Goal: Browse casually

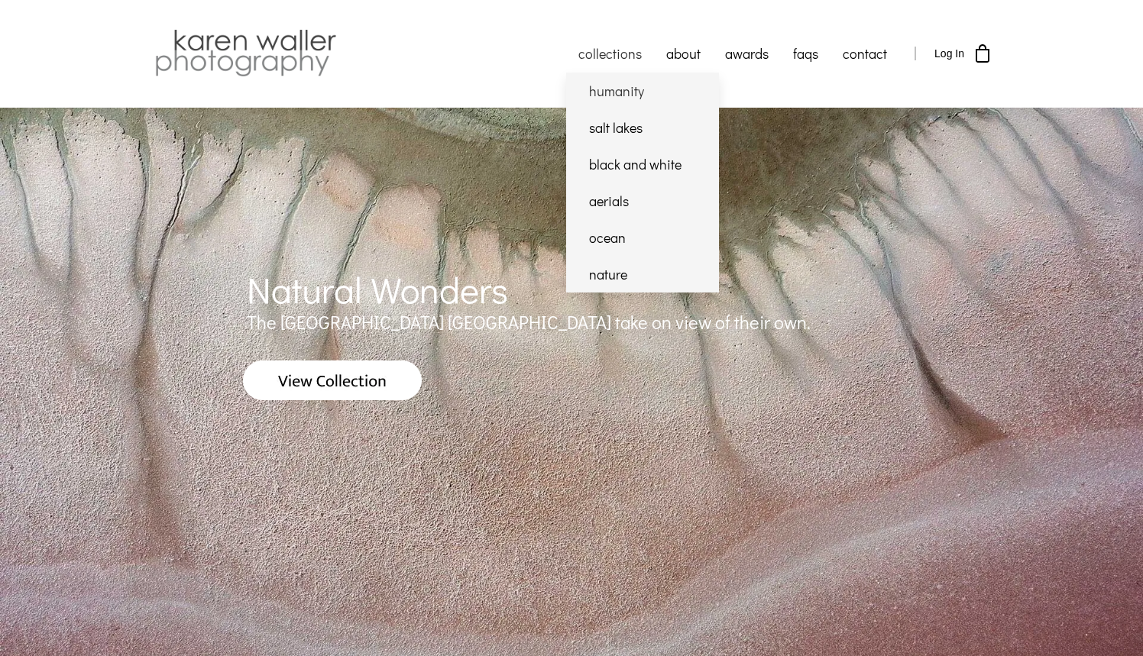
click at [616, 99] on link "humanity" at bounding box center [642, 91] width 153 height 37
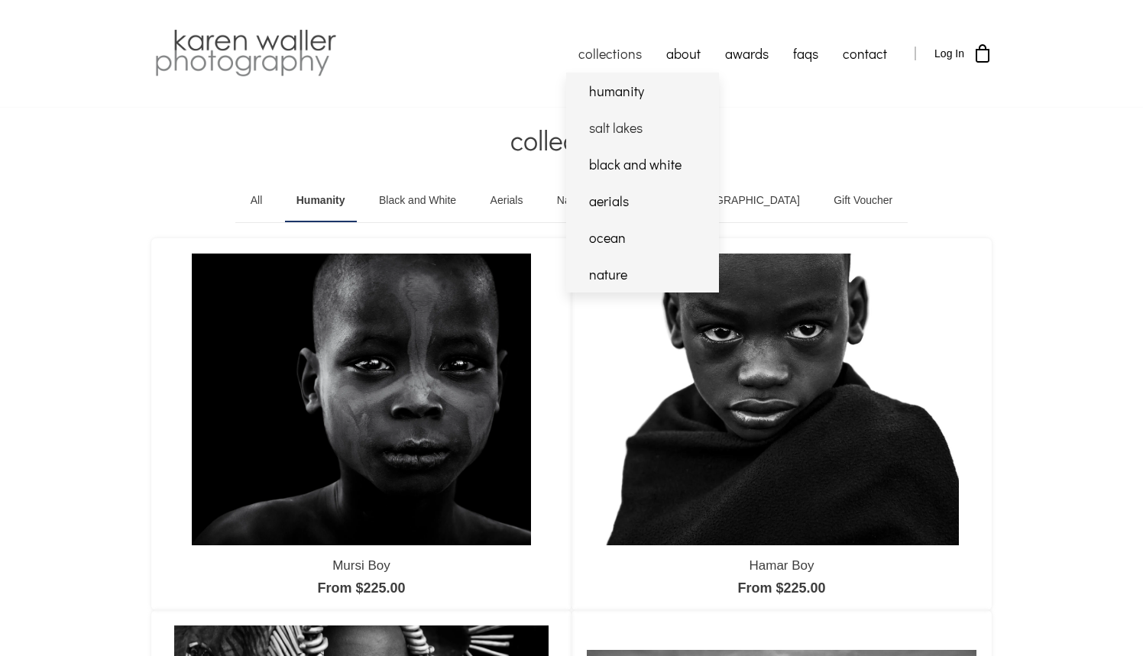
click at [611, 130] on link "salt lakes" at bounding box center [642, 127] width 153 height 37
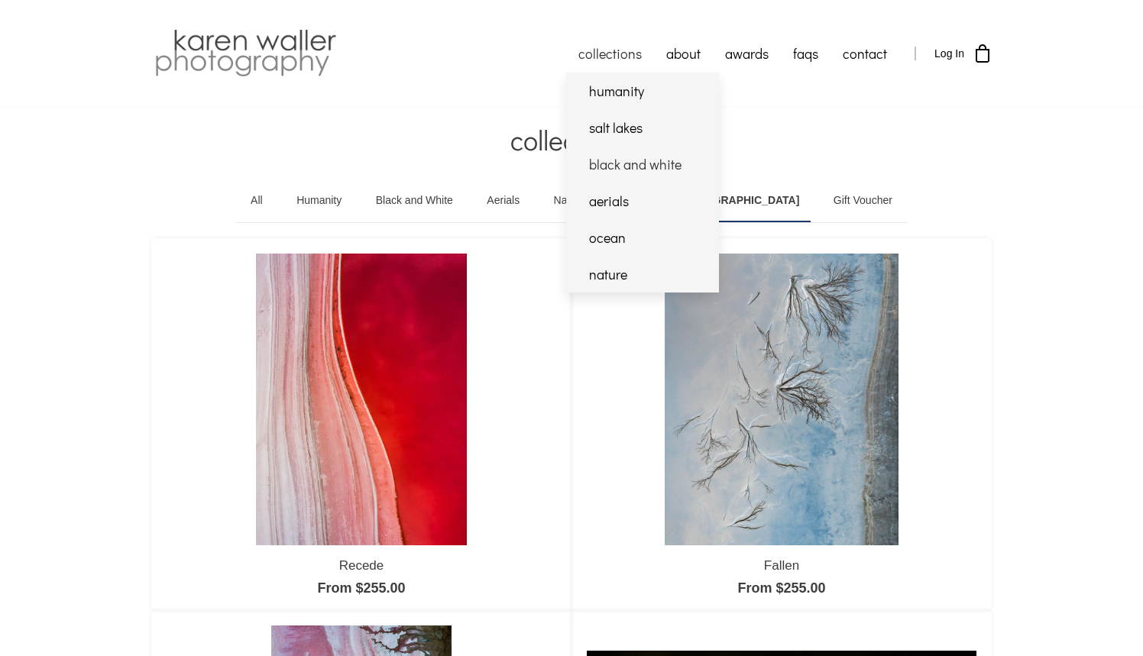
click at [615, 165] on link "black and white" at bounding box center [642, 164] width 153 height 37
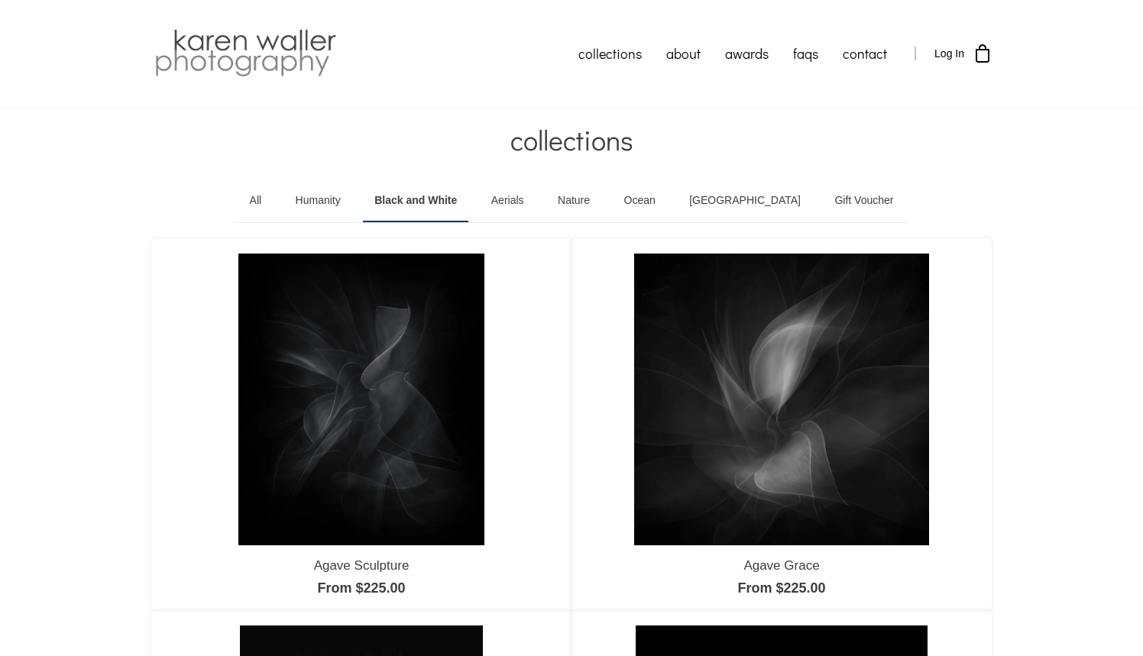
click at [406, 425] on img at bounding box center [361, 400] width 246 height 292
click at [783, 449] on img at bounding box center [781, 400] width 295 height 292
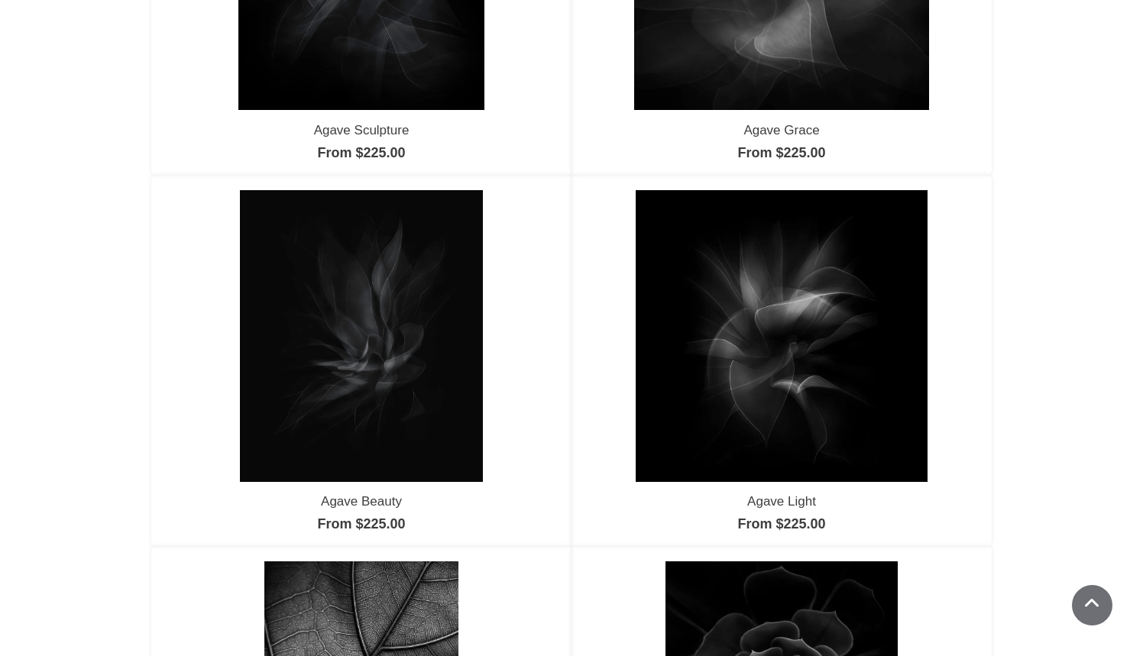
scroll to position [449, 0]
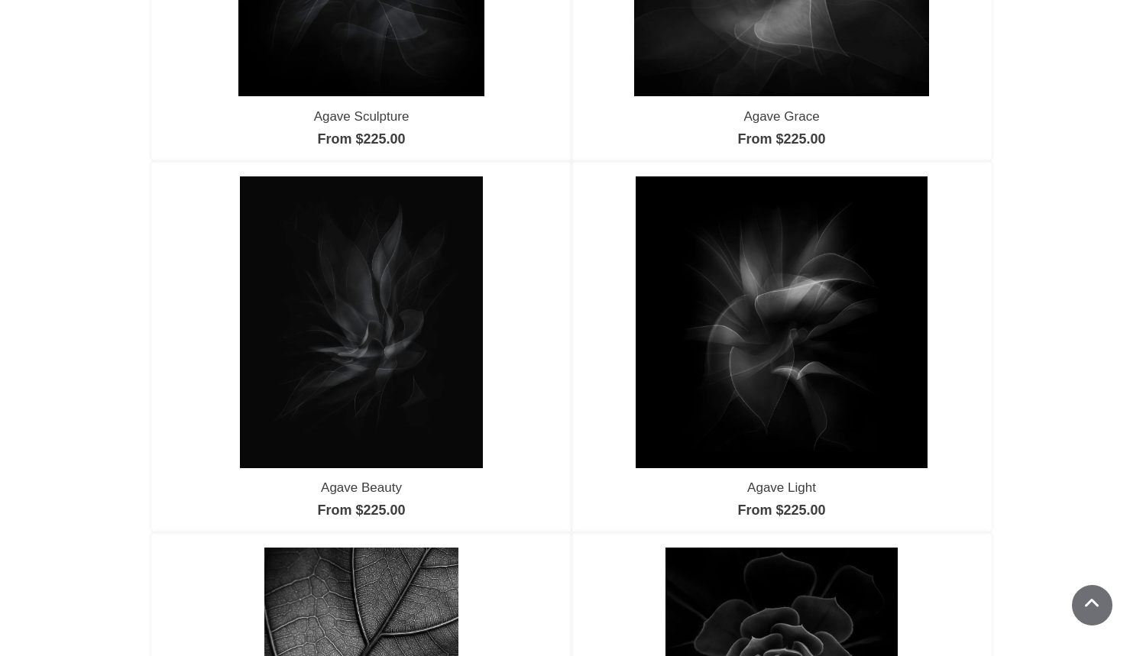
click at [370, 301] on img at bounding box center [362, 322] width 244 height 292
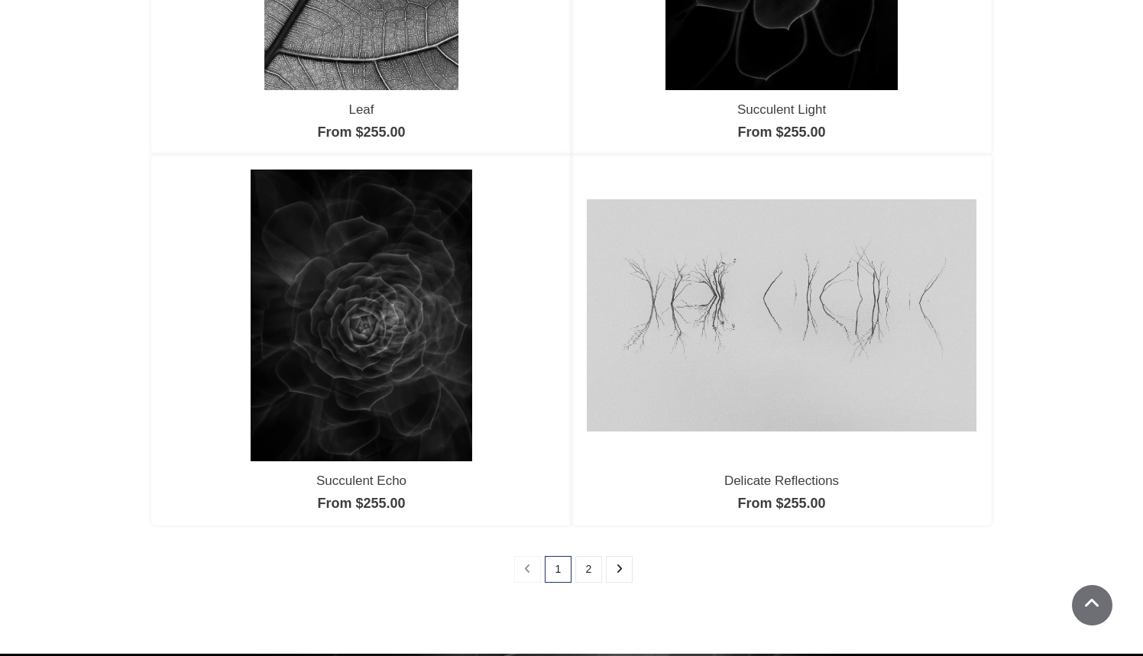
scroll to position [1206, 0]
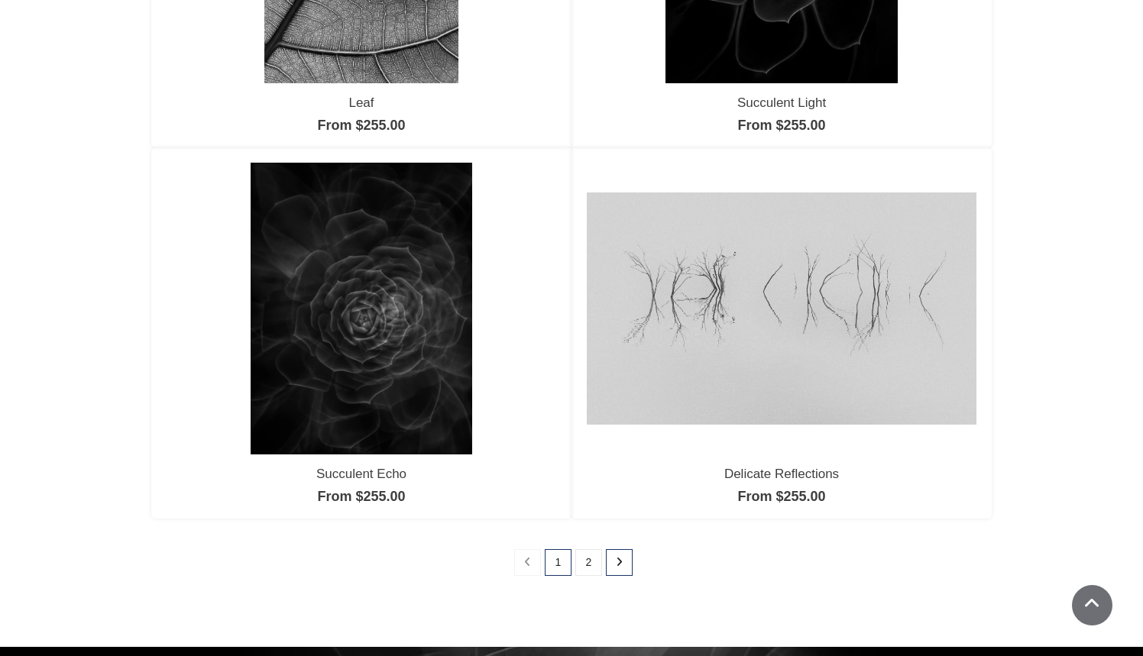
click at [619, 564] on icon at bounding box center [619, 562] width 7 height 11
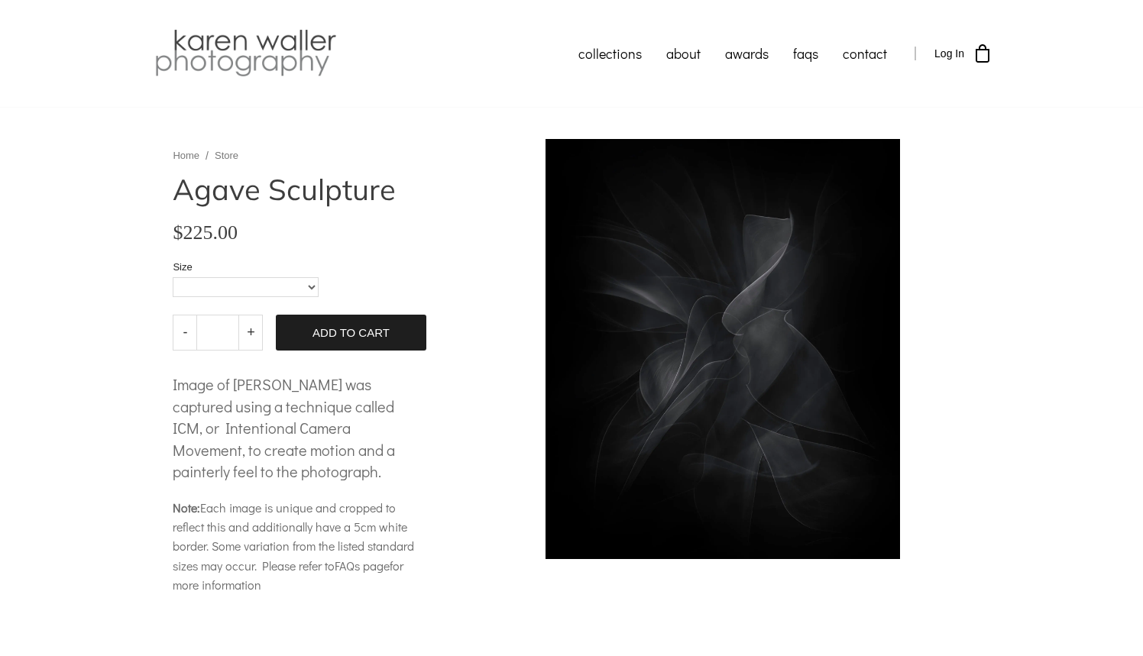
click at [716, 380] on body "collections humanity" at bounding box center [571, 476] width 1143 height 953
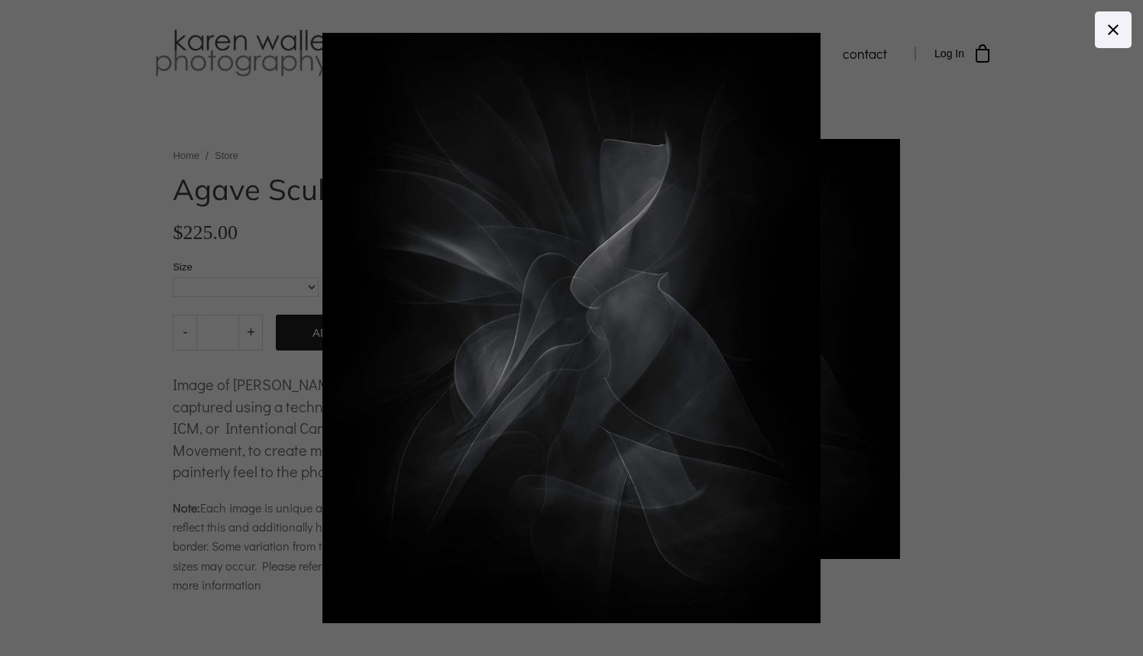
click at [1111, 31] on icon at bounding box center [1113, 29] width 11 height 11
click at [1111, 32] on icon at bounding box center [1113, 29] width 11 height 11
click at [1111, 26] on icon at bounding box center [1113, 30] width 18 height 18
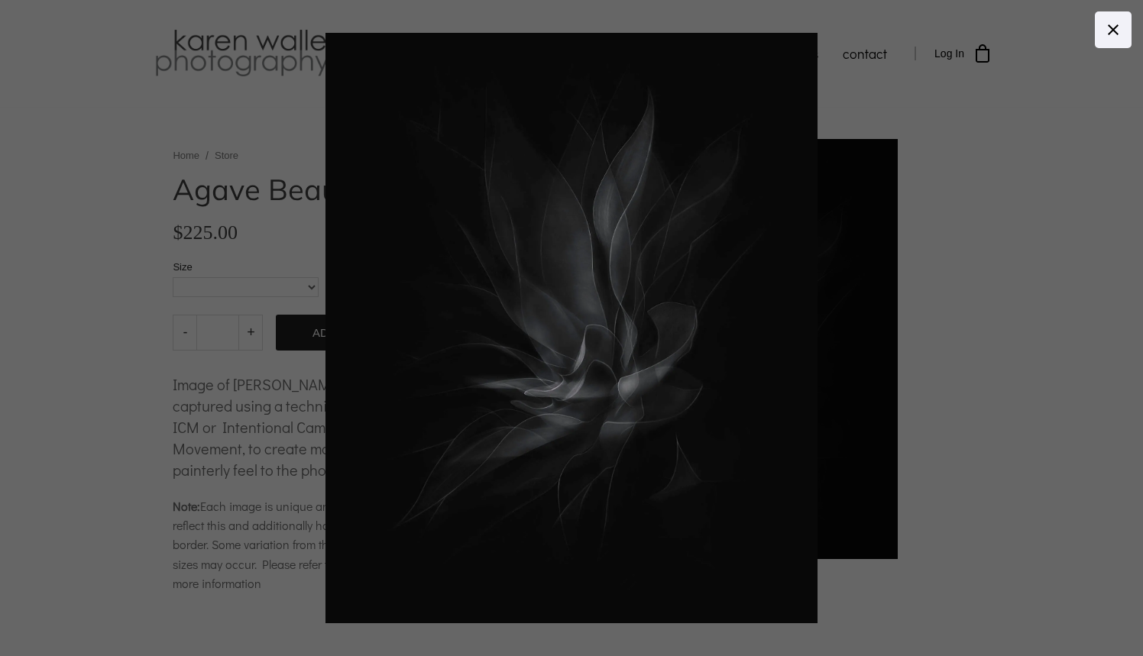
click at [734, 419] on body "collections humanity" at bounding box center [571, 328] width 1143 height 656
click at [1115, 33] on icon at bounding box center [1113, 30] width 18 height 18
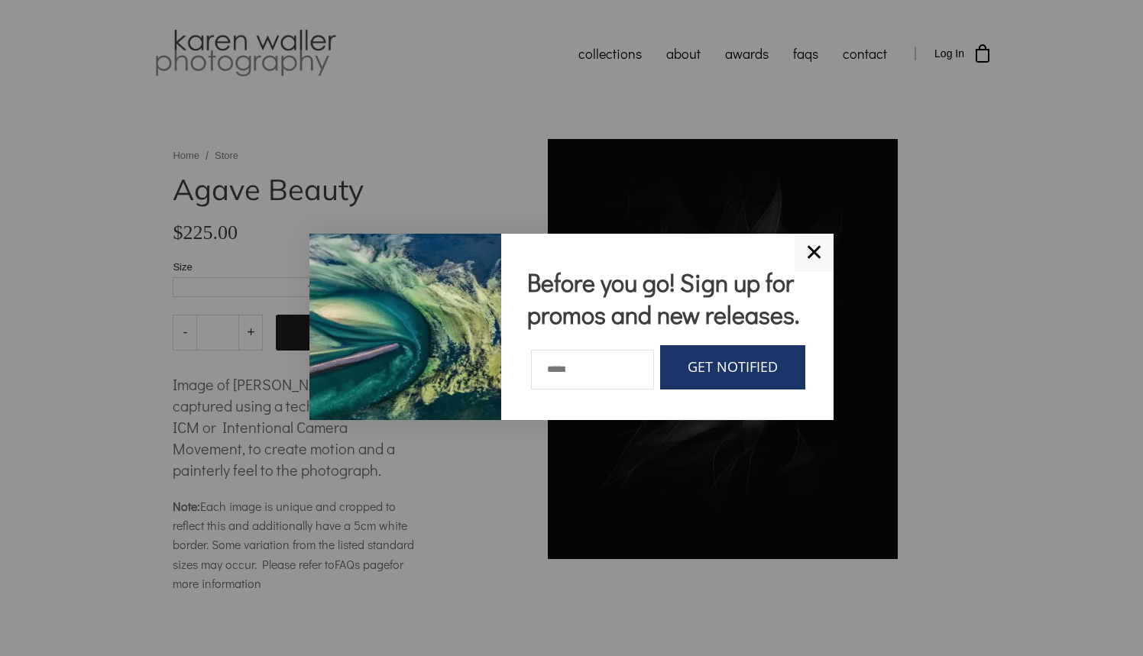
click at [806, 236] on link "✕" at bounding box center [813, 253] width 39 height 38
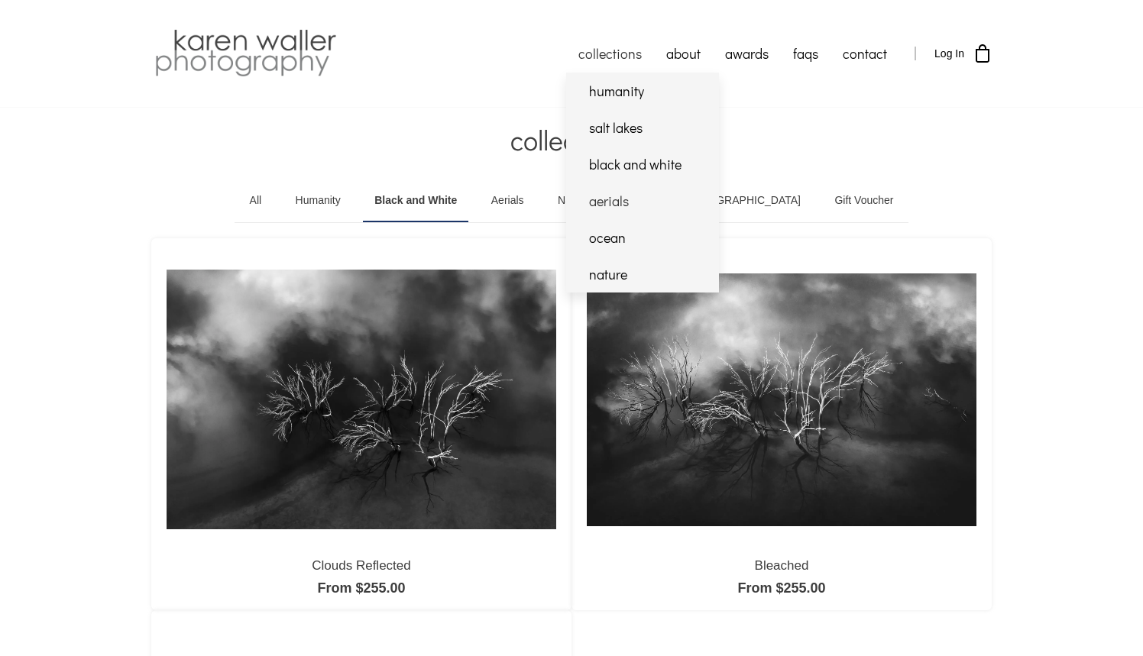
click at [619, 202] on link "aerials" at bounding box center [642, 201] width 153 height 37
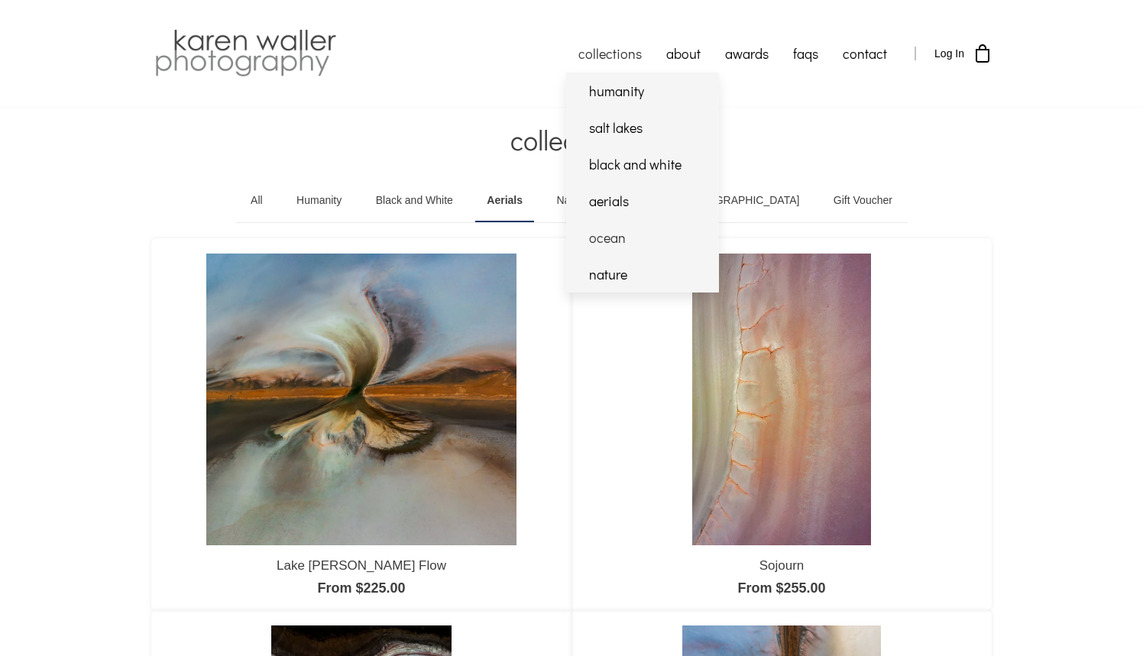
click at [606, 235] on link "ocean" at bounding box center [642, 237] width 153 height 37
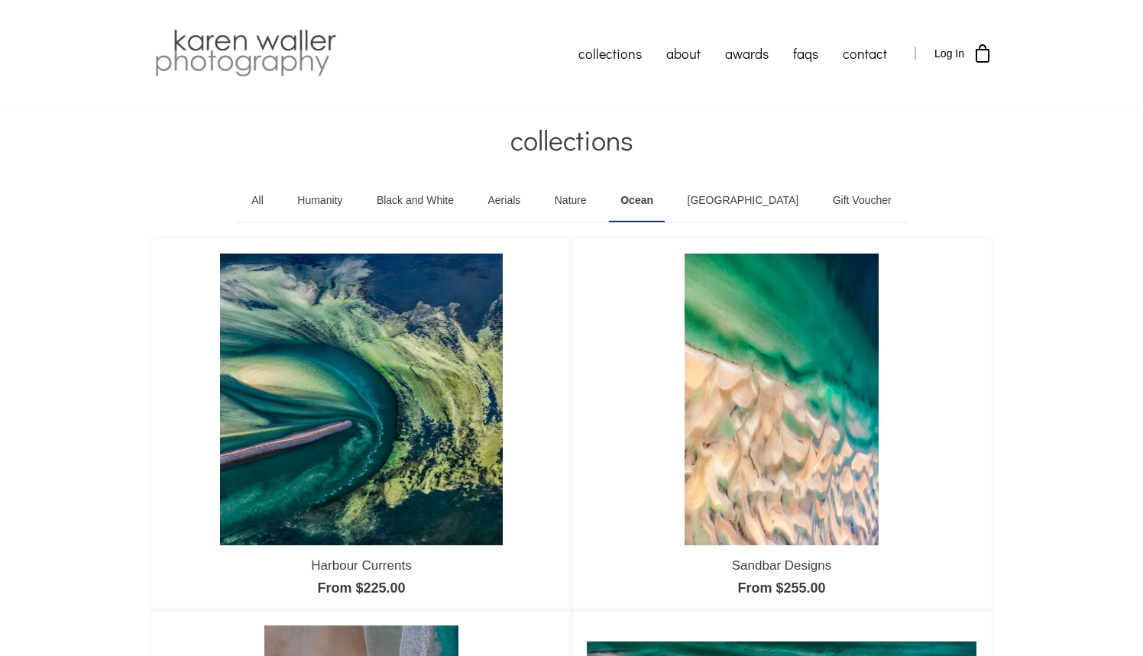
click at [752, 202] on link "[GEOGRAPHIC_DATA]" at bounding box center [743, 201] width 134 height 43
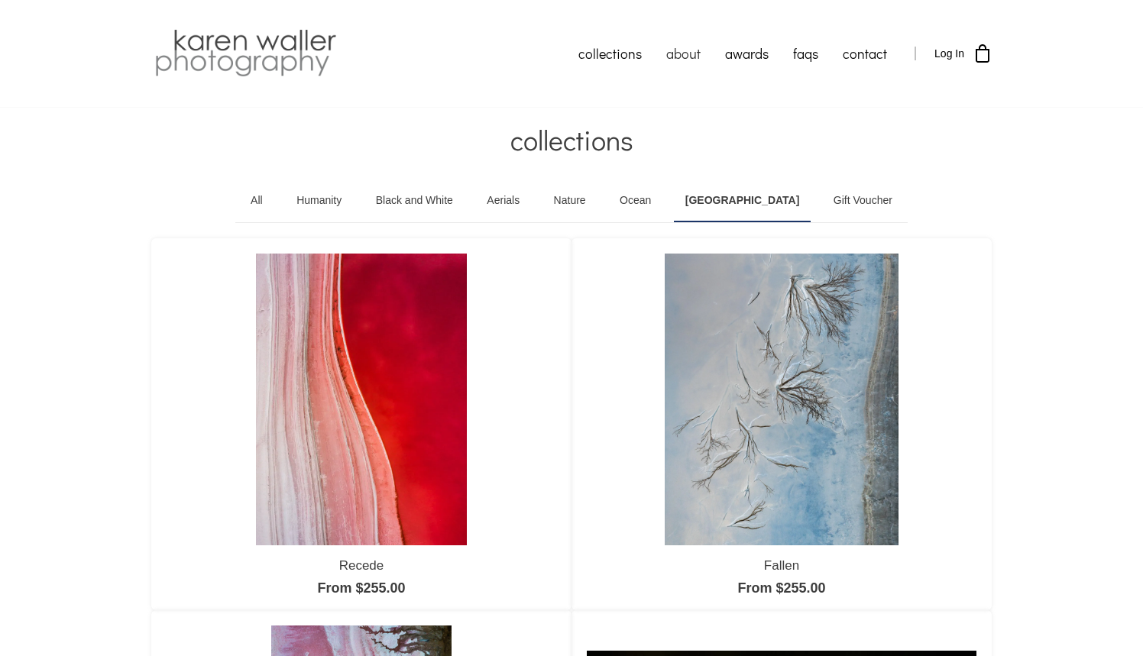
click at [691, 55] on link "about" at bounding box center [683, 53] width 59 height 38
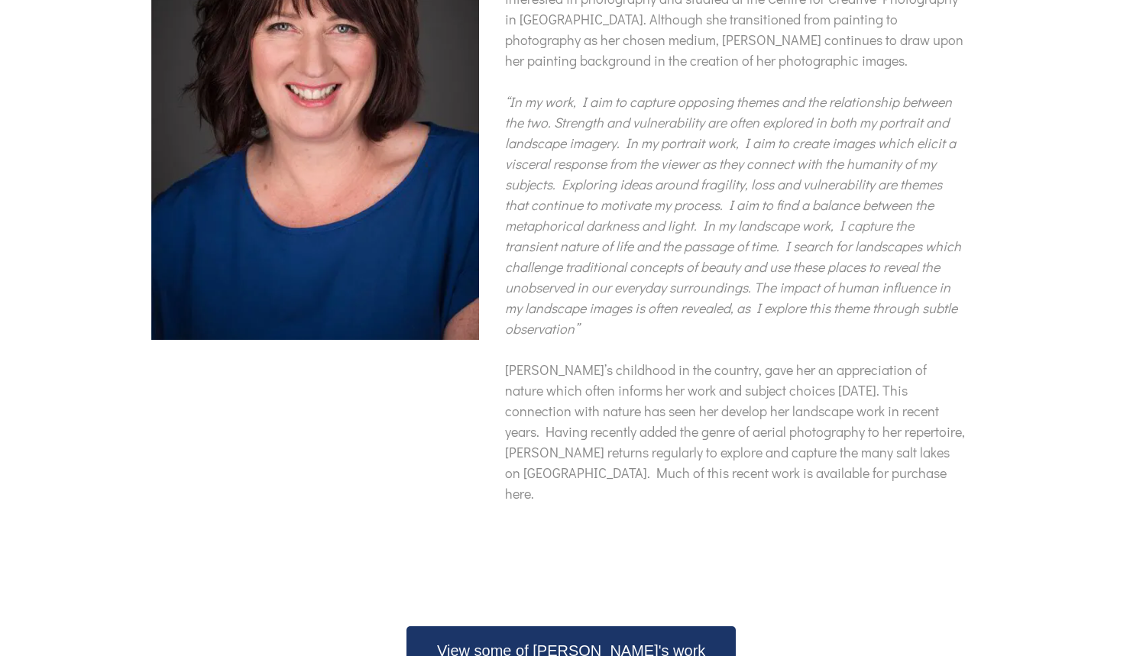
scroll to position [310, 0]
